Goal: Find specific page/section: Find specific page/section

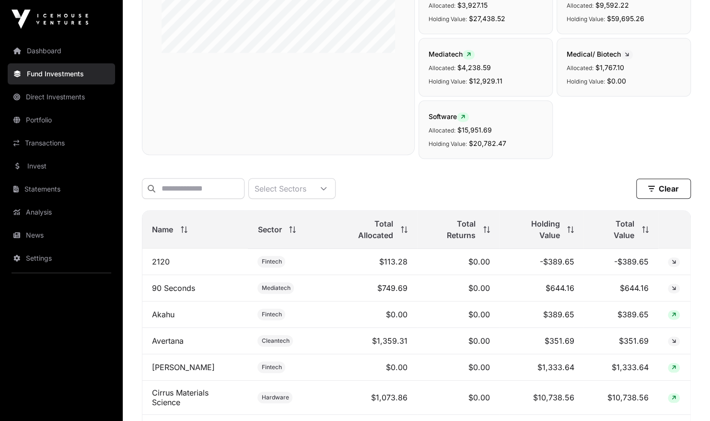
scroll to position [231, 0]
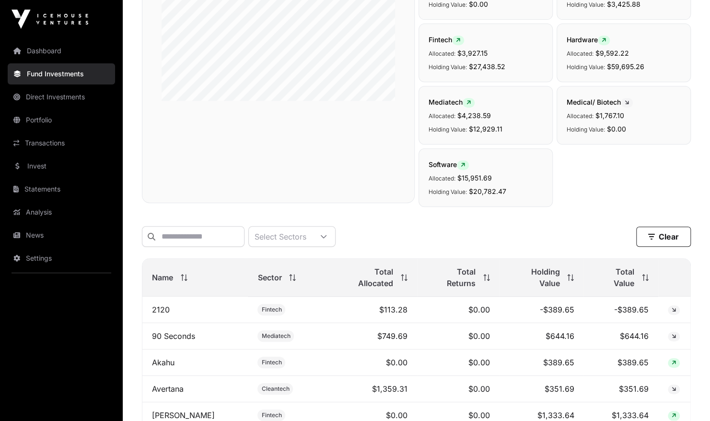
click at [48, 117] on link "Portfolio" at bounding box center [61, 119] width 107 height 21
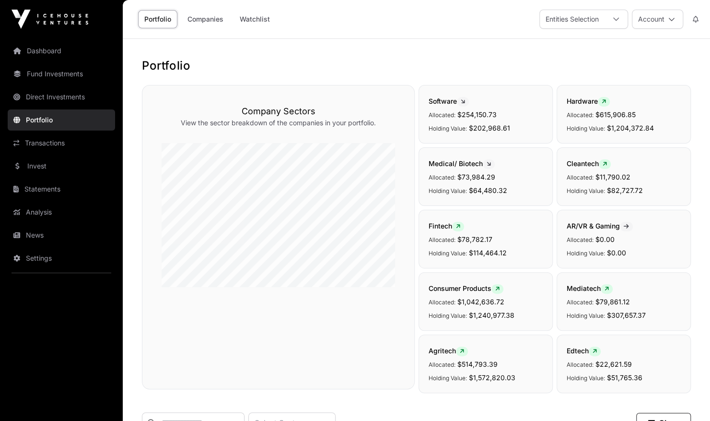
click at [54, 72] on link "Fund Investments" at bounding box center [61, 73] width 107 height 21
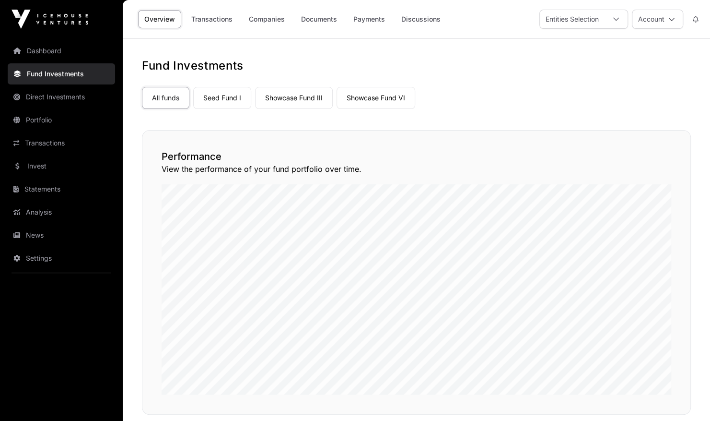
click at [228, 97] on link "Seed Fund I" at bounding box center [222, 98] width 58 height 22
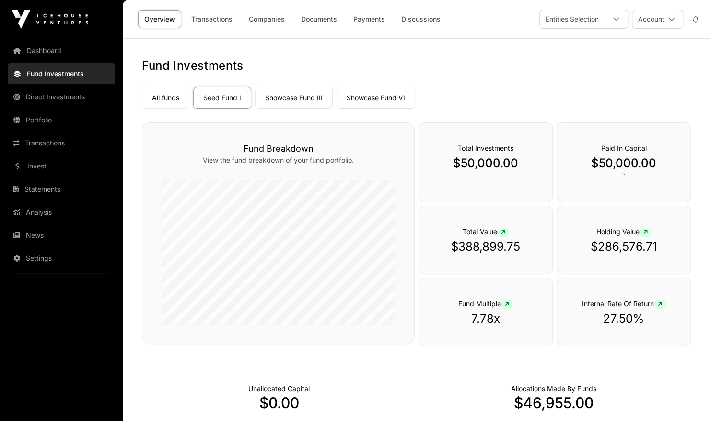
click at [267, 15] on link "Companies" at bounding box center [267, 19] width 48 height 18
